Goal: Find specific page/section: Find specific page/section

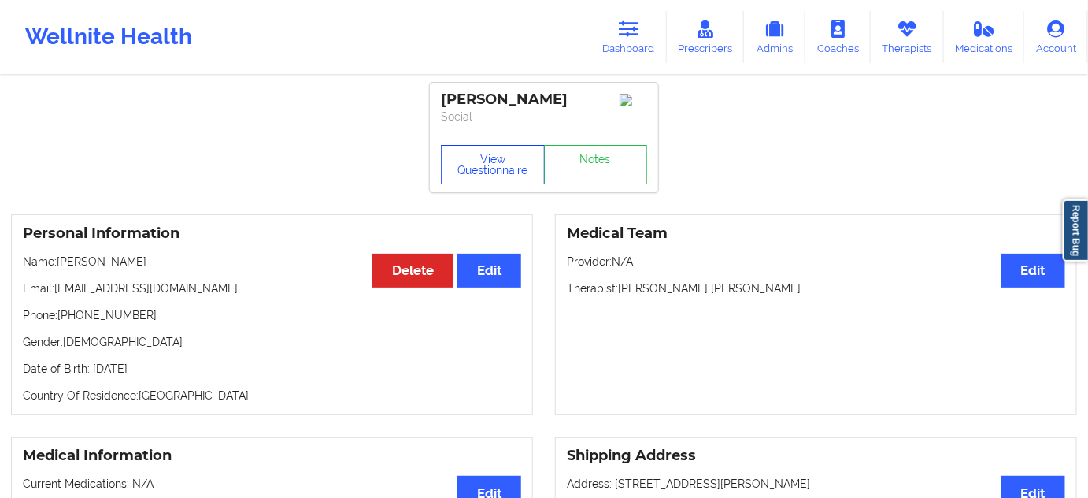
click at [534, 161] on button "View Questionnaire" at bounding box center [493, 164] width 104 height 39
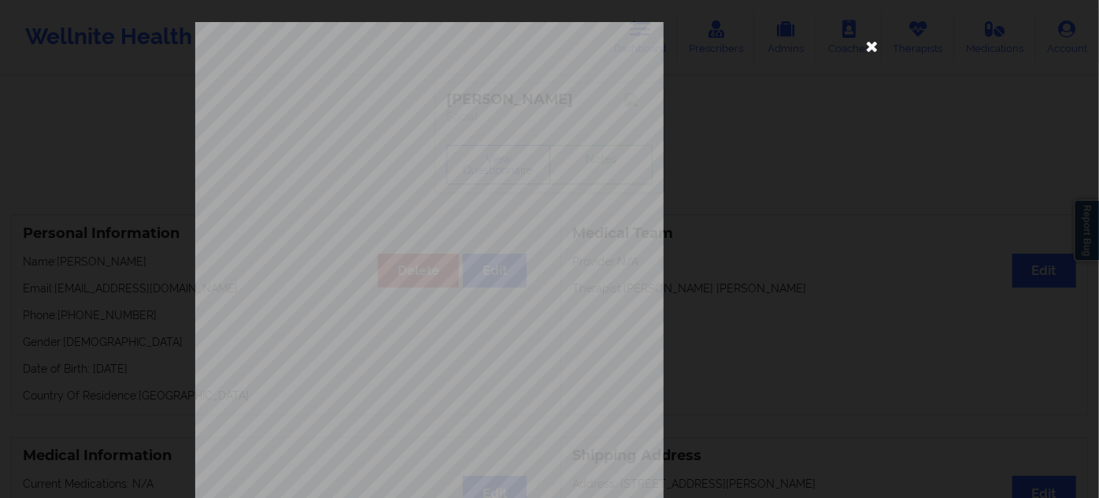
click at [871, 41] on icon at bounding box center [872, 45] width 25 height 25
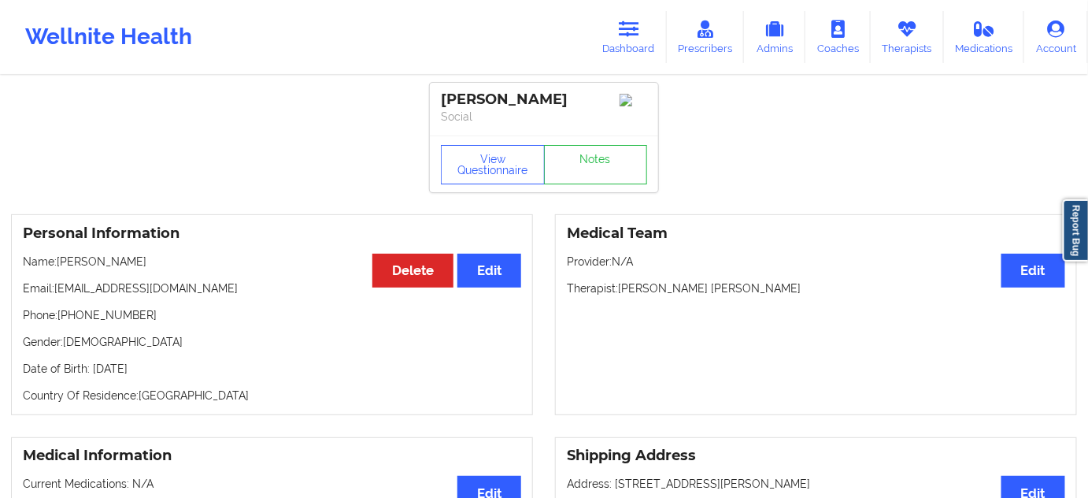
click at [512, 97] on div "[PERSON_NAME]" at bounding box center [544, 100] width 206 height 18
copy div "Saunderson"
click at [646, 47] on link "Dashboard" at bounding box center [629, 37] width 76 height 52
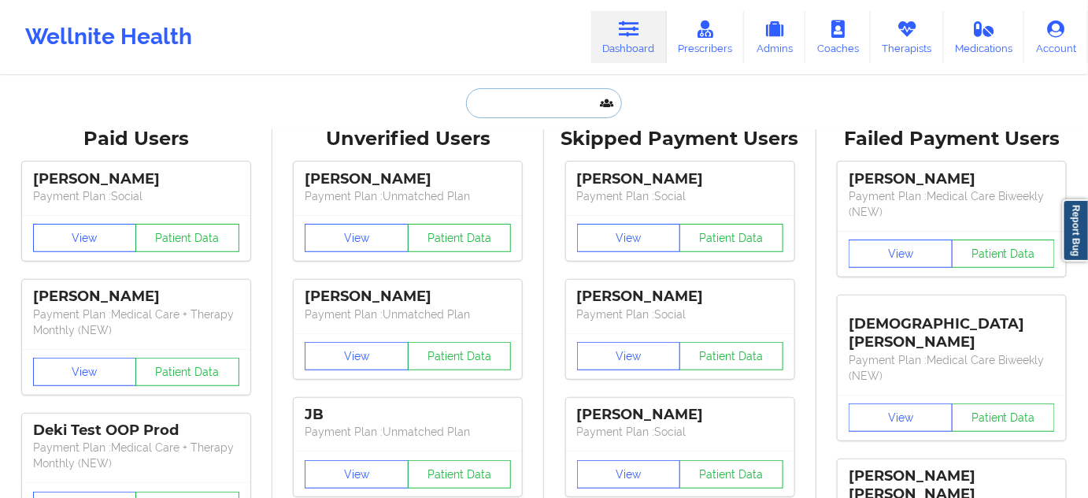
click at [560, 102] on input "text" at bounding box center [544, 103] width 156 height 30
paste input "[EMAIL_ADDRESS][PERSON_NAME][DOMAIN_NAME]"
type input "[EMAIL_ADDRESS][PERSON_NAME][DOMAIN_NAME]"
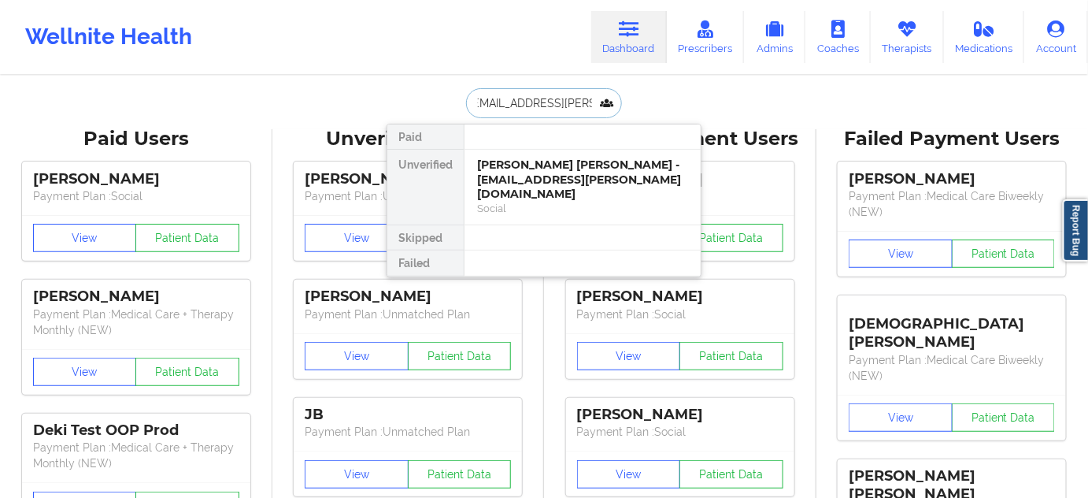
click at [543, 172] on div "[PERSON_NAME] [PERSON_NAME] - [EMAIL_ADDRESS][PERSON_NAME][DOMAIN_NAME]" at bounding box center [582, 179] width 211 height 44
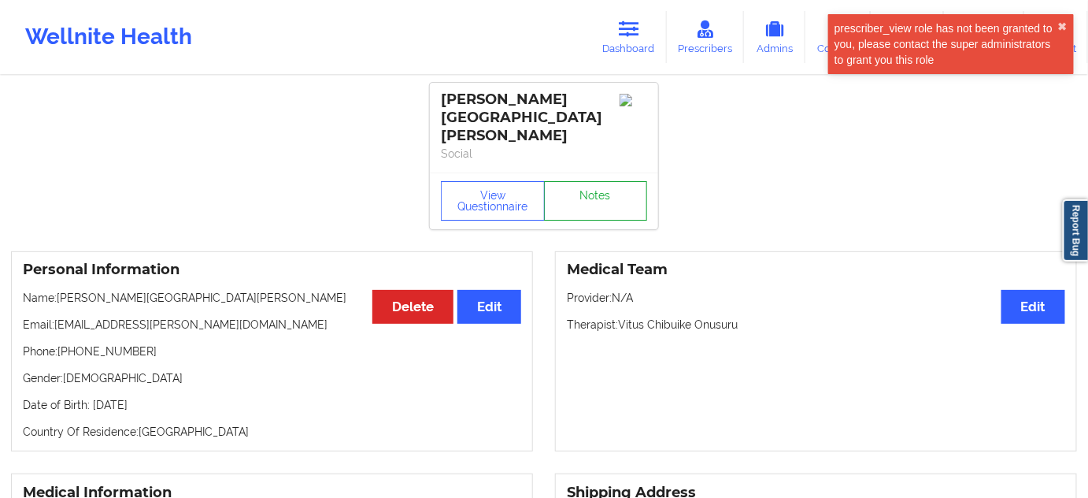
click at [607, 186] on link "Notes" at bounding box center [596, 200] width 104 height 39
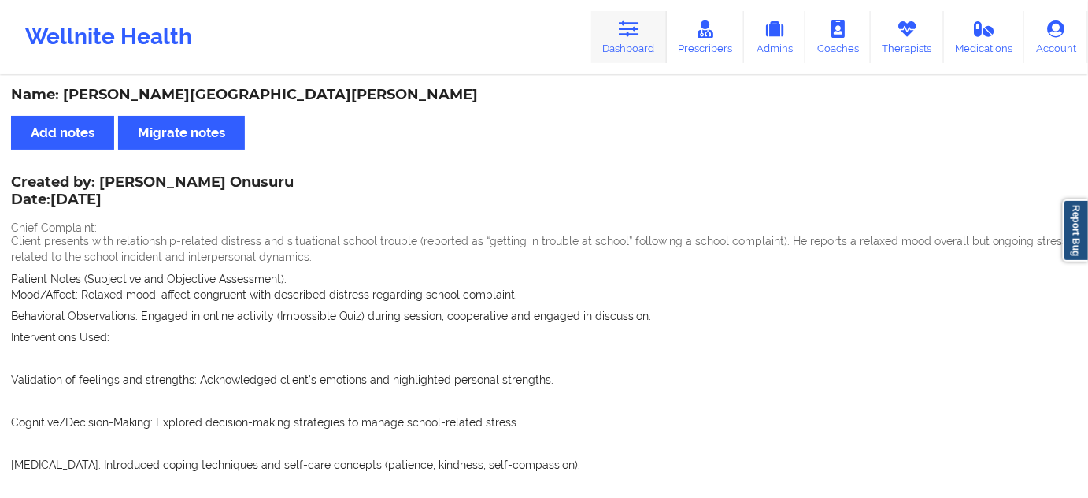
click at [618, 47] on link "Dashboard" at bounding box center [629, 37] width 76 height 52
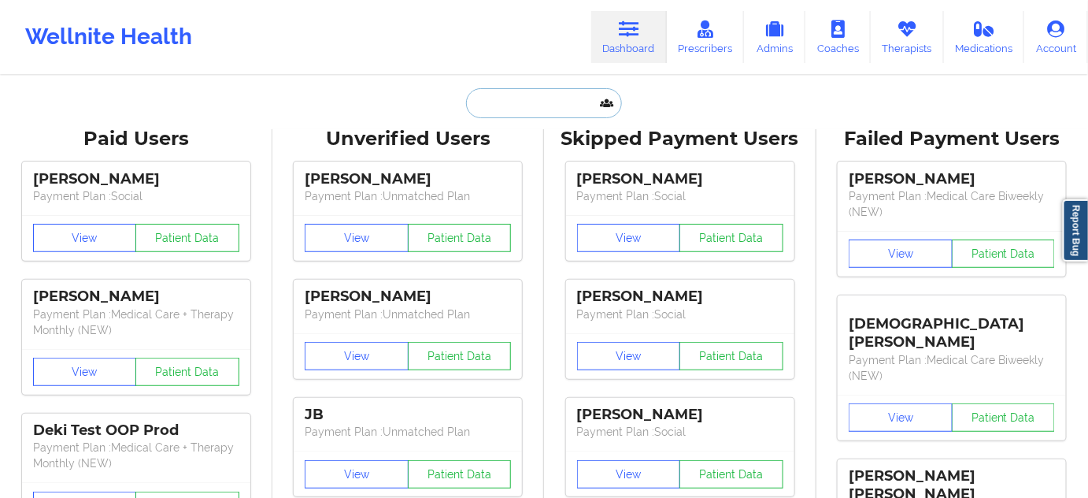
click at [547, 101] on input "text" at bounding box center [544, 103] width 156 height 30
type input "s"
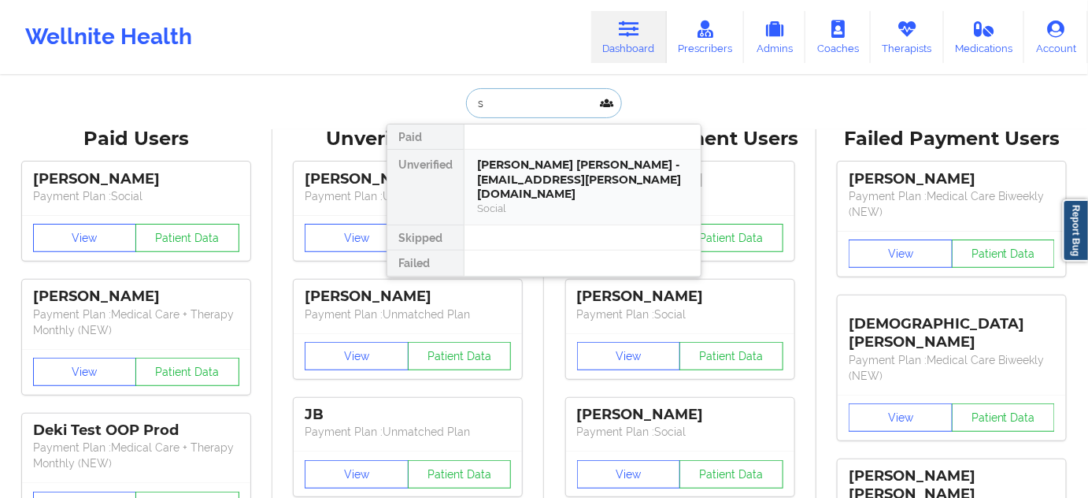
click at [533, 155] on div "[PERSON_NAME] [PERSON_NAME] - [EMAIL_ADDRESS][PERSON_NAME][DOMAIN_NAME] Social" at bounding box center [583, 187] width 236 height 75
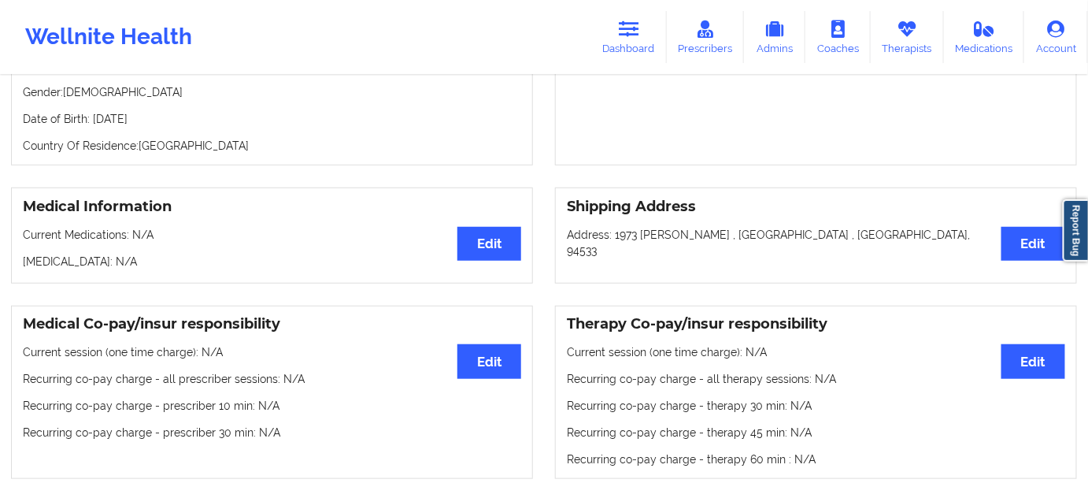
scroll to position [47, 0]
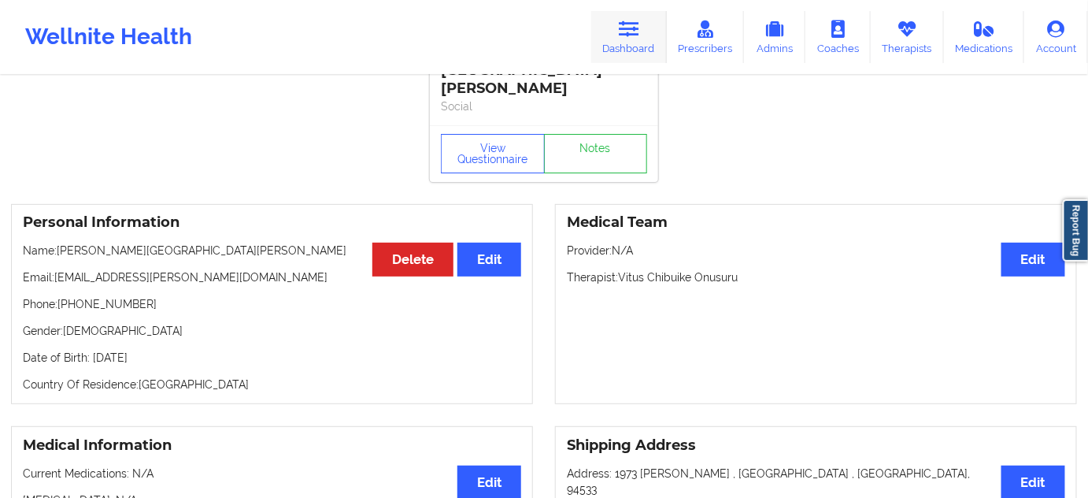
click at [634, 40] on link "Dashboard" at bounding box center [629, 37] width 76 height 52
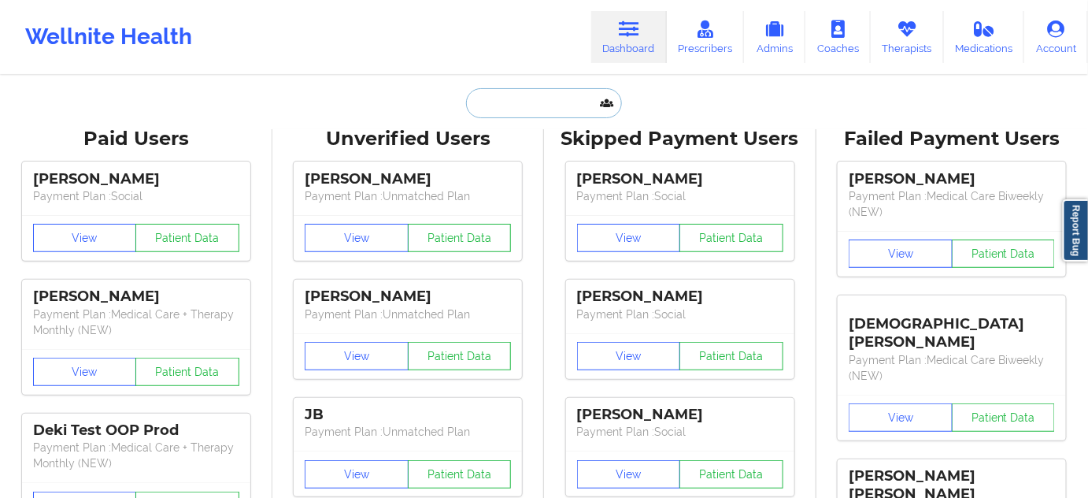
click at [550, 107] on input "text" at bounding box center [544, 103] width 156 height 30
paste input "[PERSON_NAME]"
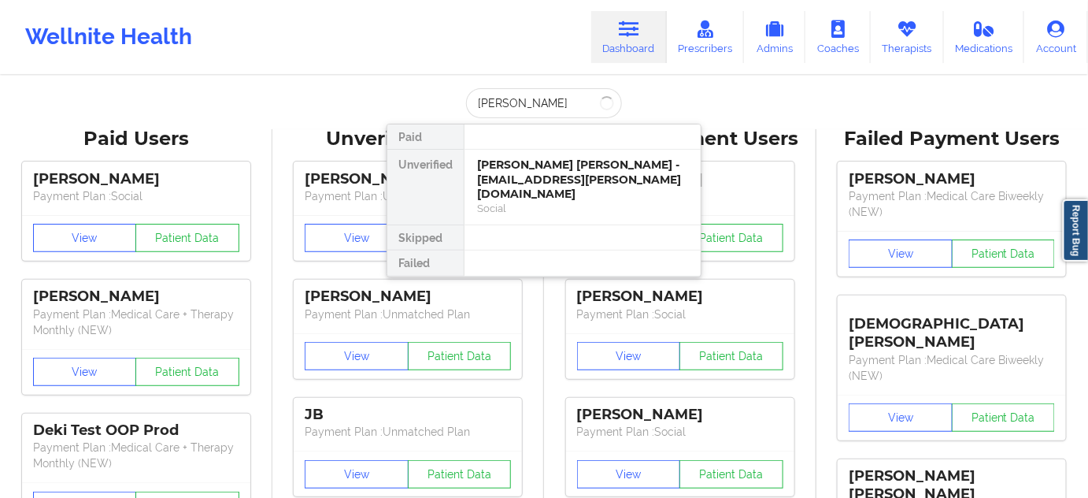
click at [562, 132] on div at bounding box center [582, 136] width 237 height 25
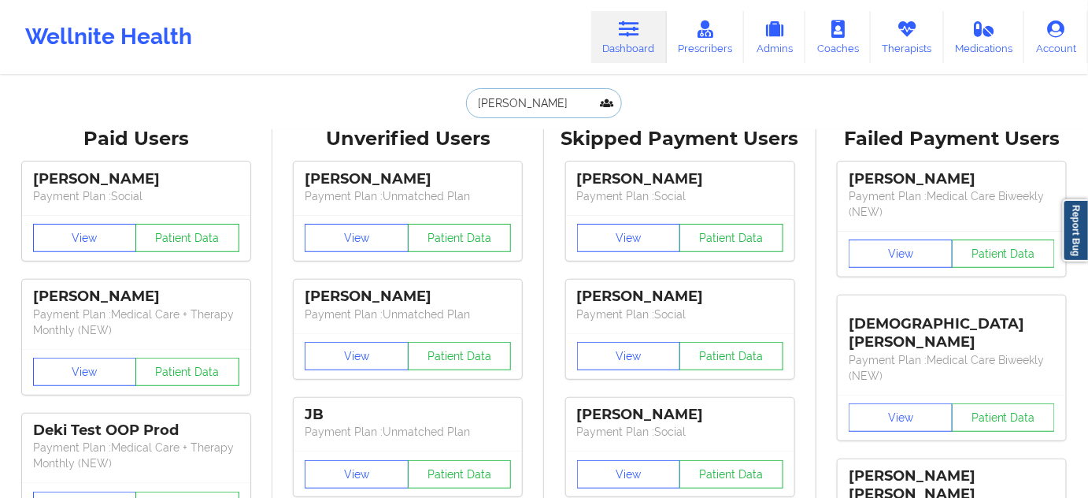
click at [517, 107] on input "[PERSON_NAME]" at bounding box center [544, 103] width 156 height 30
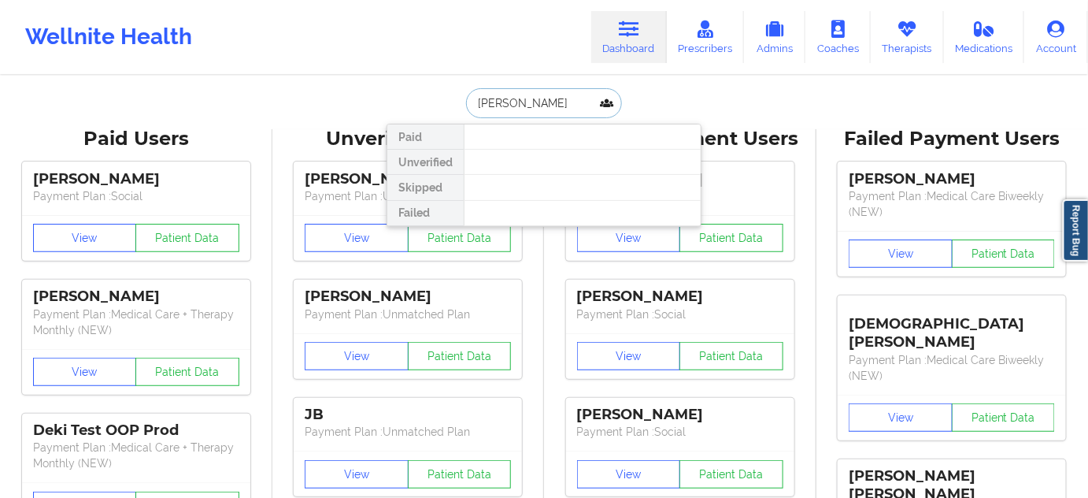
click at [476, 104] on input "[PERSON_NAME]" at bounding box center [544, 103] width 156 height 30
click at [510, 110] on input "[PERSON_NAME]" at bounding box center [544, 103] width 156 height 30
paste input "[EMAIL_ADDRESS][PERSON_NAME][DOMAIN_NAME]"
type input "[EMAIL_ADDRESS][PERSON_NAME][DOMAIN_NAME]"
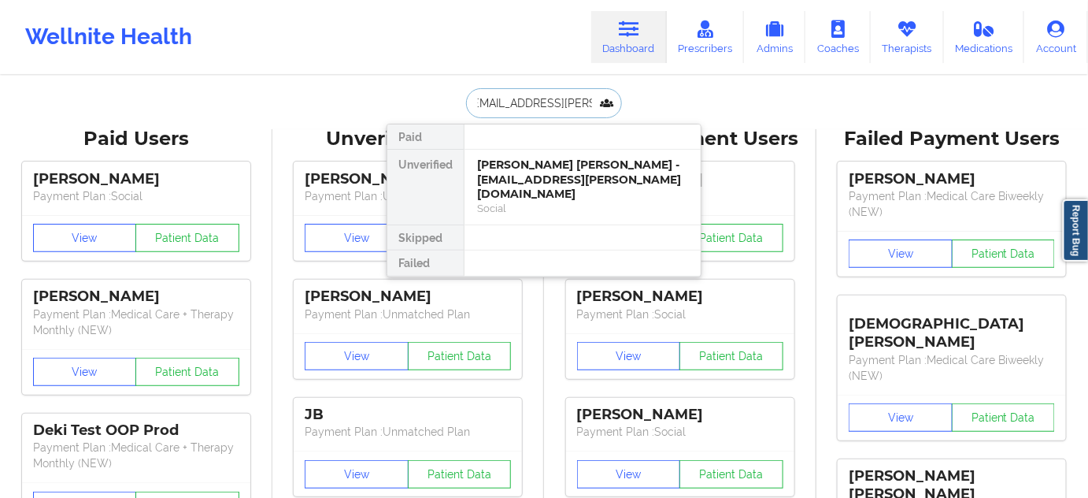
click at [534, 176] on div "[PERSON_NAME] [PERSON_NAME] - [EMAIL_ADDRESS][PERSON_NAME][DOMAIN_NAME]" at bounding box center [582, 179] width 211 height 44
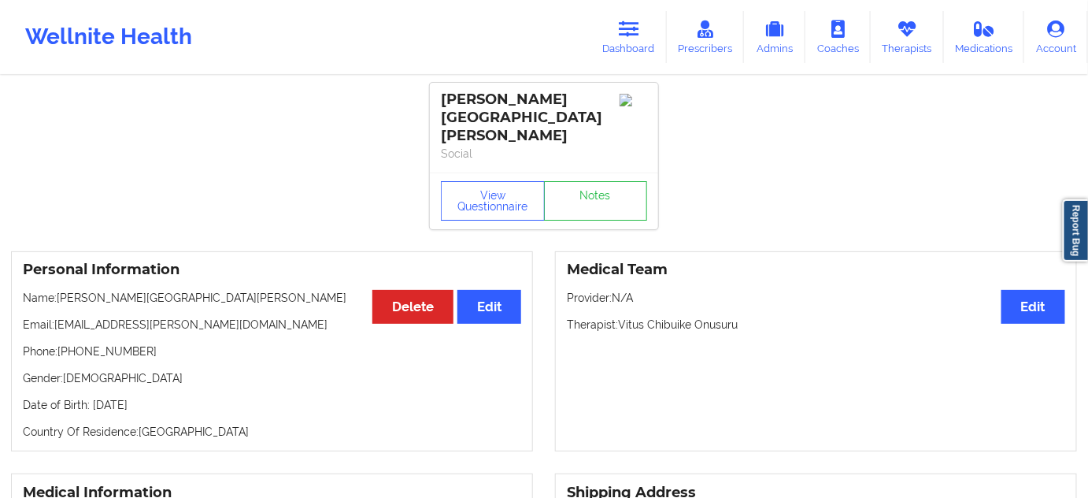
click at [599, 172] on div "View Questionnaire Notes" at bounding box center [544, 200] width 228 height 57
click at [606, 181] on link "Notes" at bounding box center [596, 200] width 104 height 39
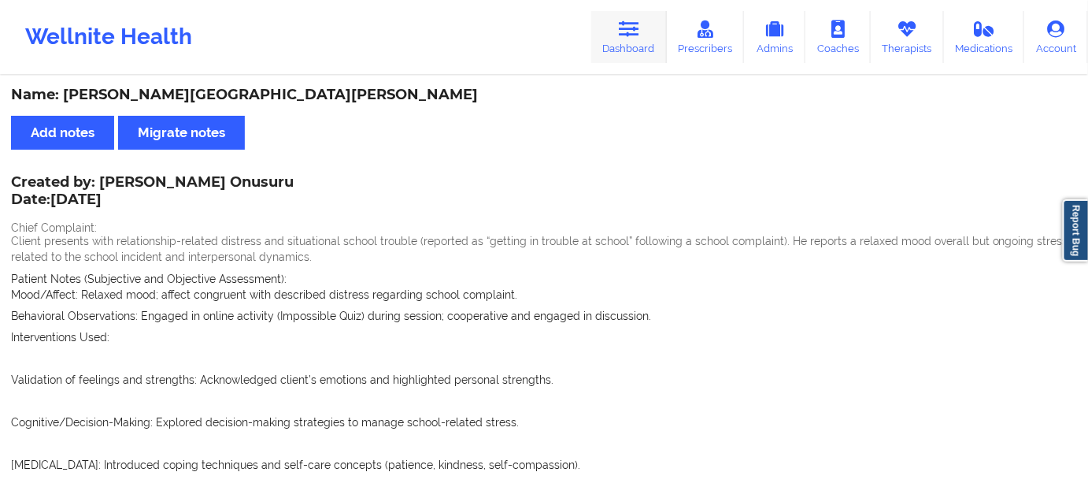
click at [633, 41] on link "Dashboard" at bounding box center [629, 37] width 76 height 52
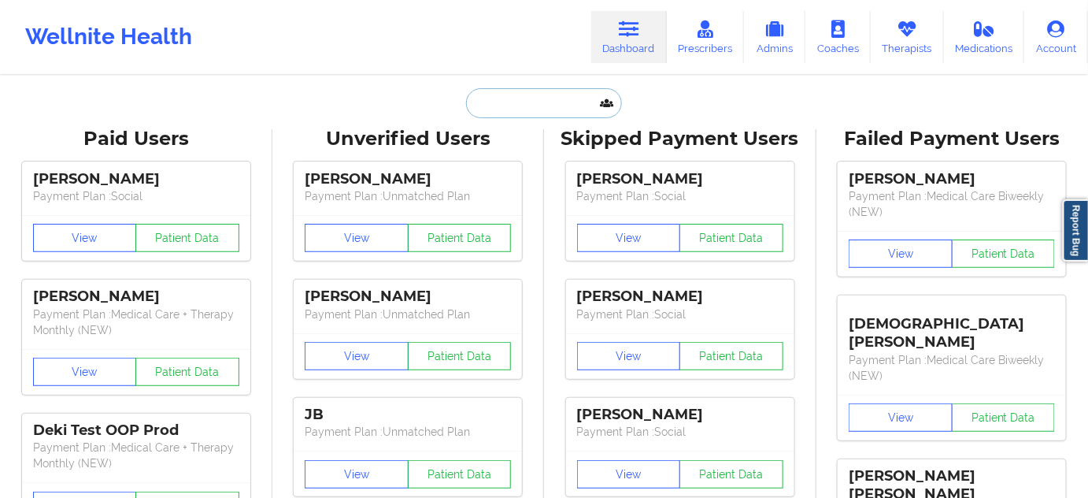
click at [530, 104] on input "text" at bounding box center [544, 103] width 156 height 30
paste input "[PERSON_NAME]"
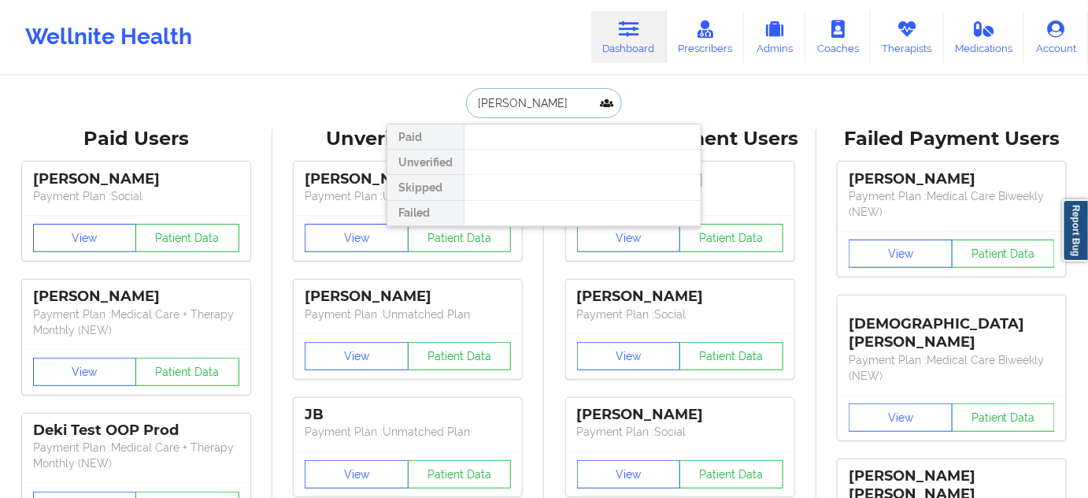
paste input "[PHONE_NUMBER]"
click at [479, 106] on input "[PHONE_NUMBER]" at bounding box center [544, 103] width 156 height 30
type input "14155165919"
